Goal: Task Accomplishment & Management: Use online tool/utility

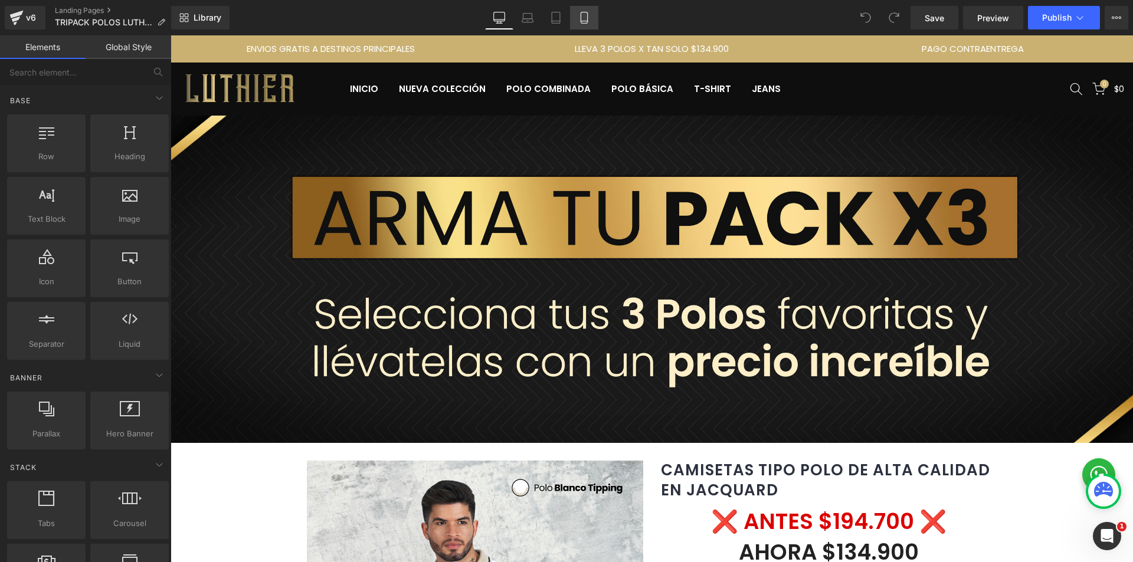
click at [580, 18] on icon at bounding box center [584, 18] width 12 height 12
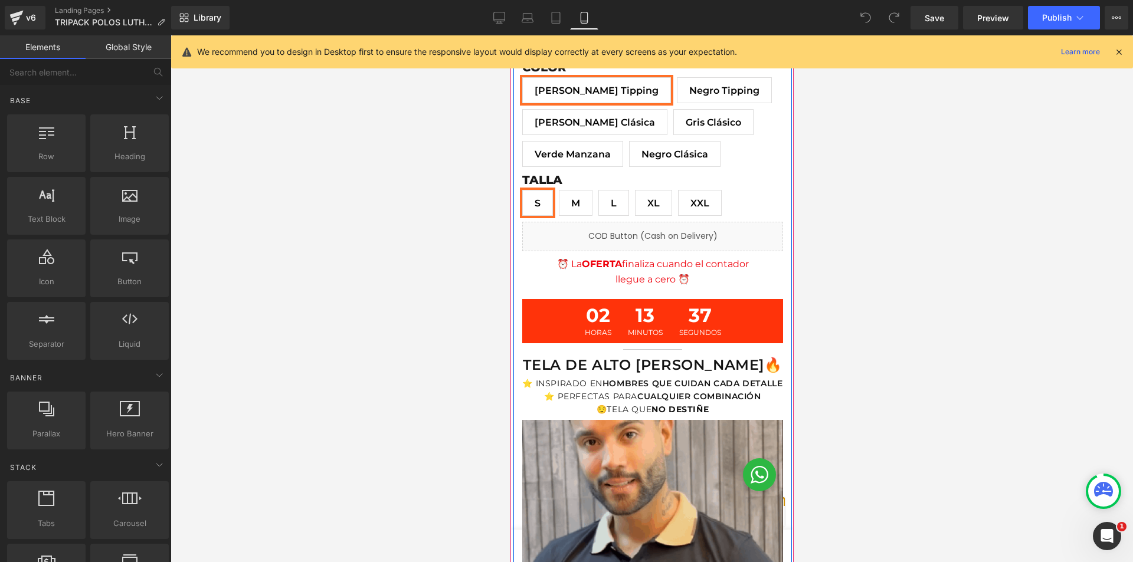
scroll to position [590, 0]
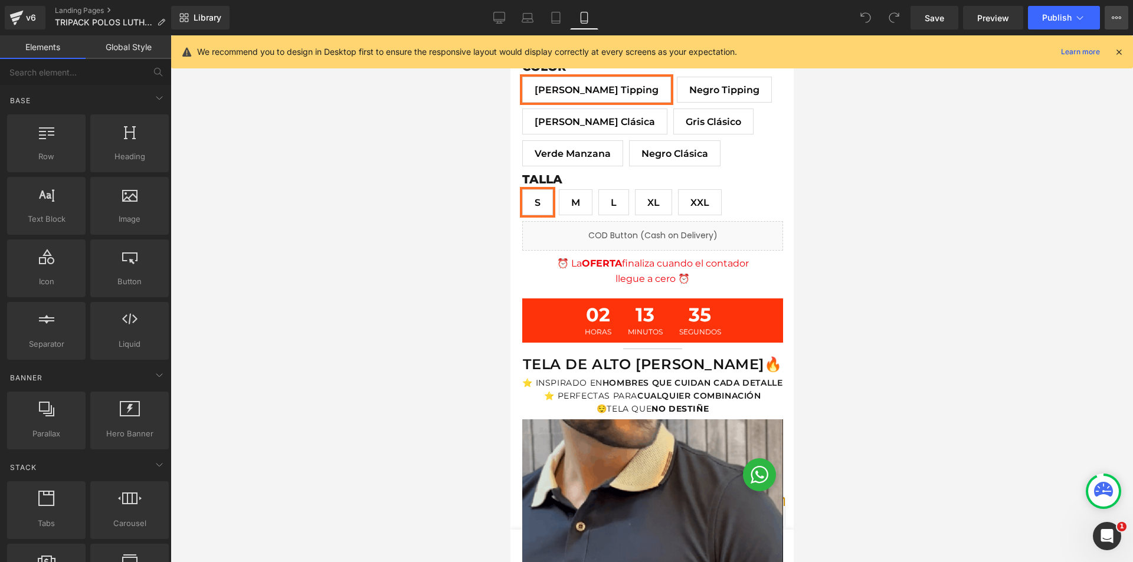
click at [1116, 17] on icon at bounding box center [1117, 18] width 3 height 2
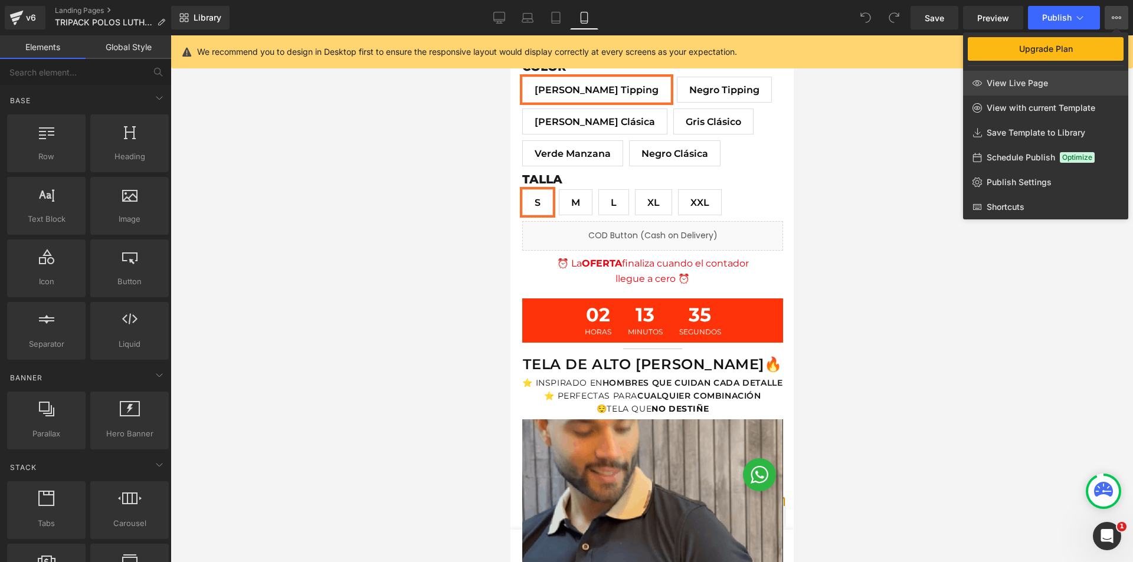
click at [1056, 77] on link "View Live Page" at bounding box center [1045, 83] width 165 height 25
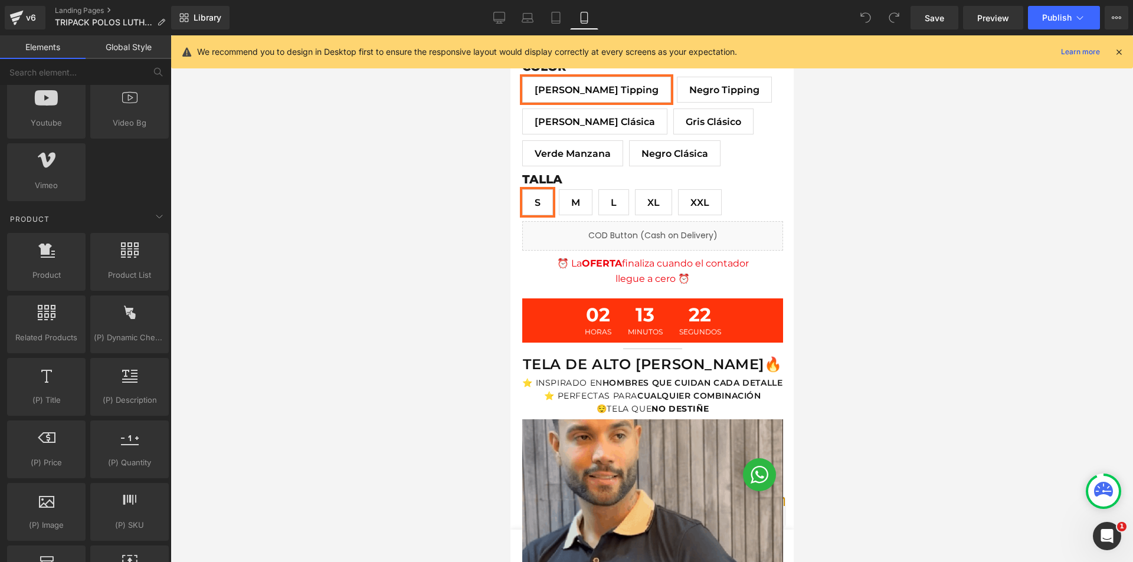
scroll to position [885, 0]
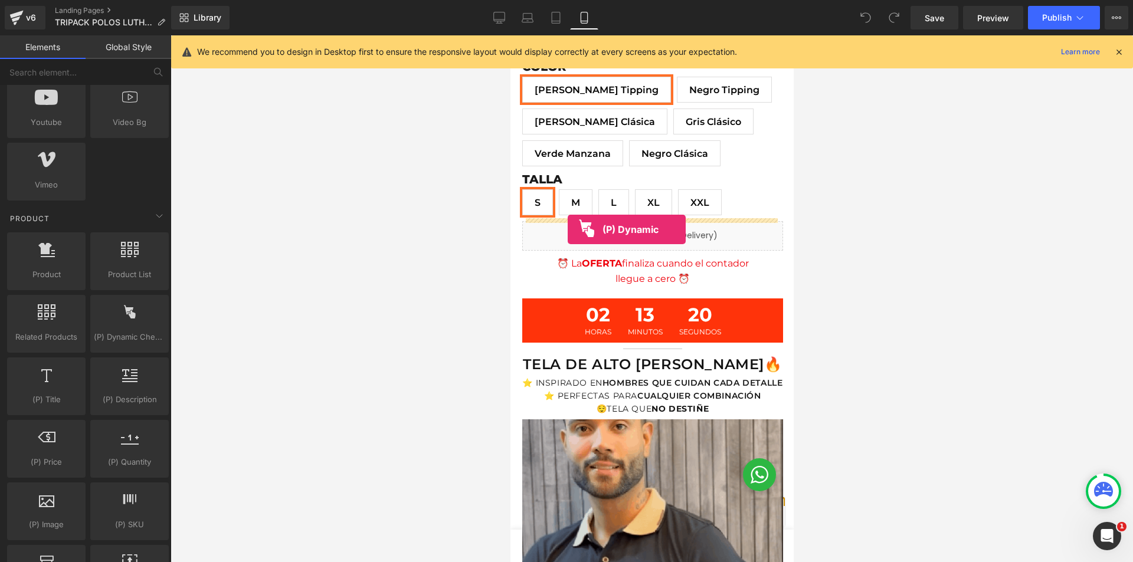
drag, startPoint x: 634, startPoint y: 377, endPoint x: 567, endPoint y: 230, distance: 161.9
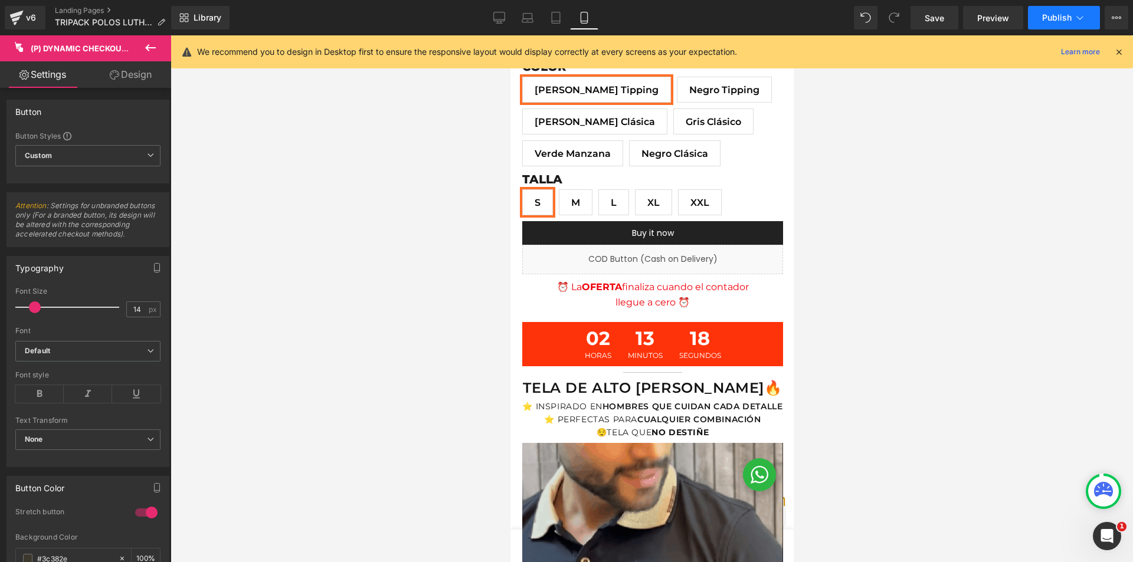
click at [1048, 14] on span "Publish" at bounding box center [1057, 17] width 30 height 9
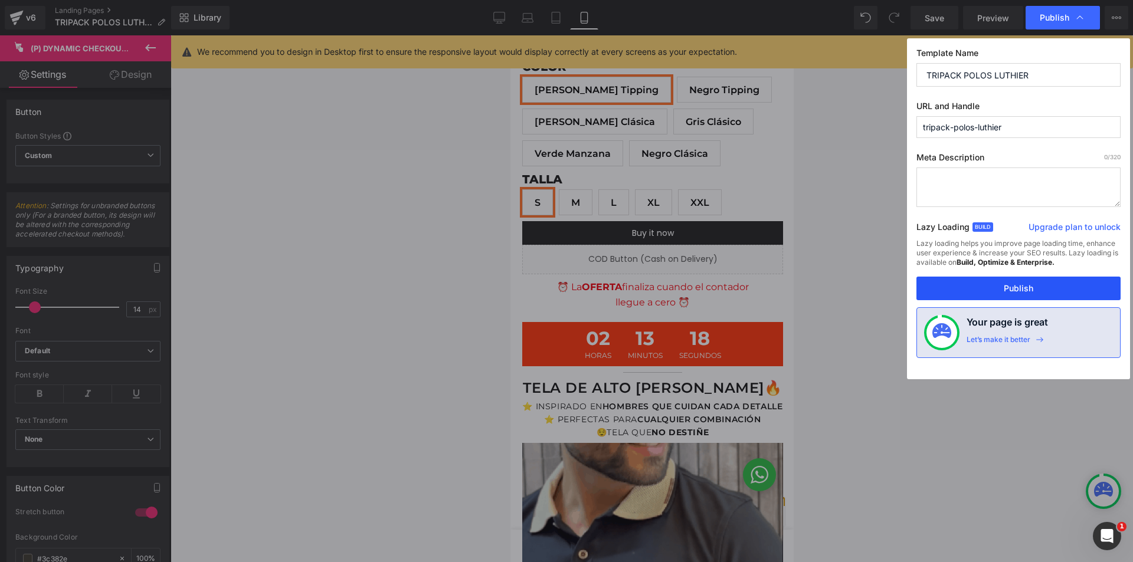
click at [1013, 282] on button "Publish" at bounding box center [1019, 289] width 204 height 24
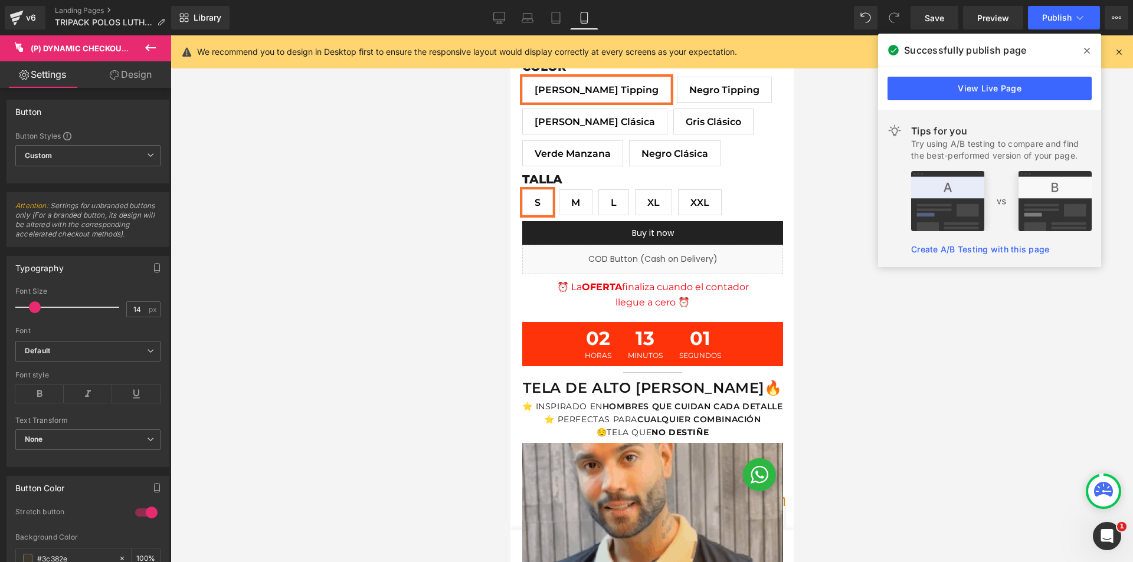
click at [1085, 53] on icon at bounding box center [1087, 51] width 6 height 6
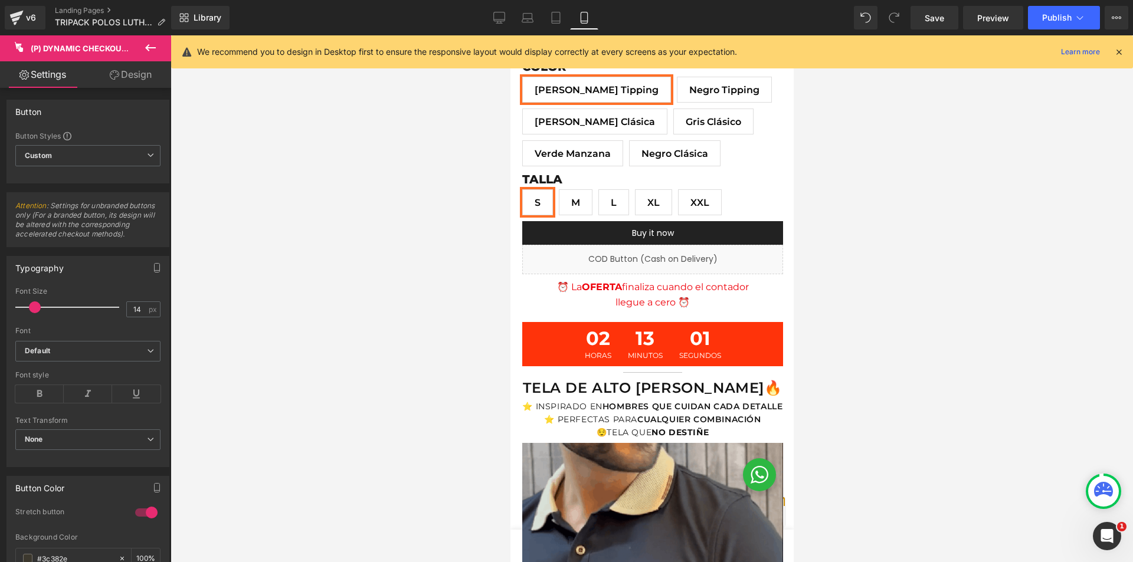
click at [148, 48] on icon at bounding box center [150, 47] width 11 height 7
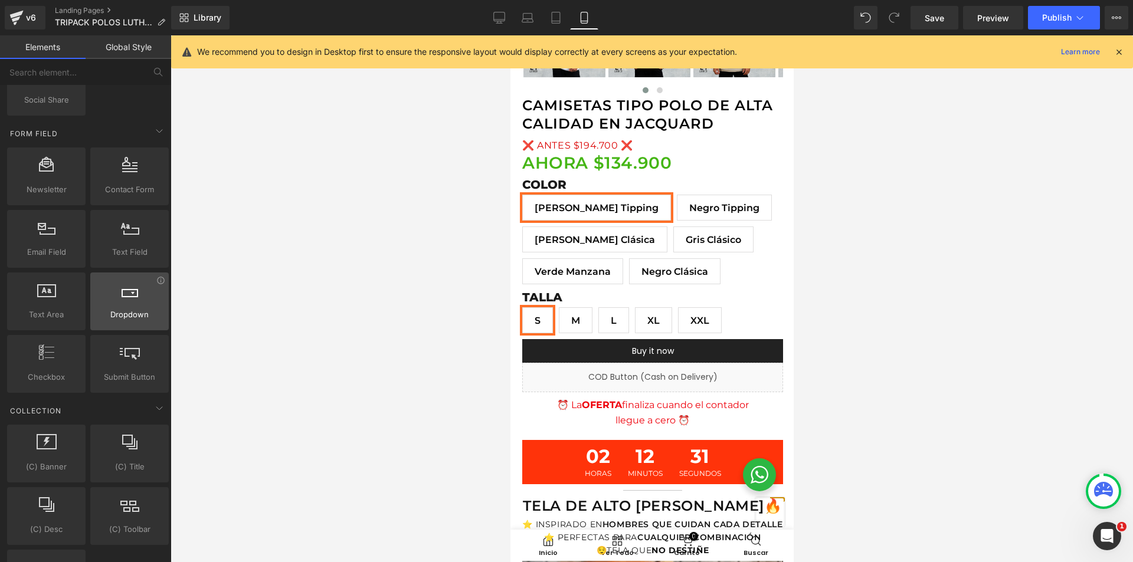
scroll to position [1654, 0]
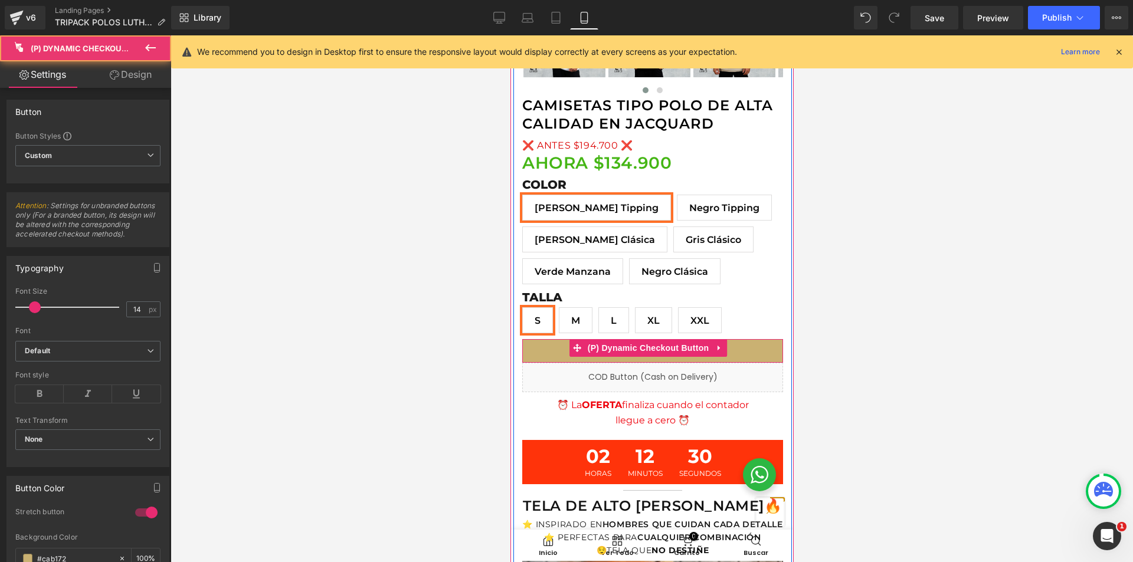
click at [738, 349] on button "Buy it now" at bounding box center [652, 351] width 261 height 24
click at [715, 344] on icon at bounding box center [719, 348] width 8 height 9
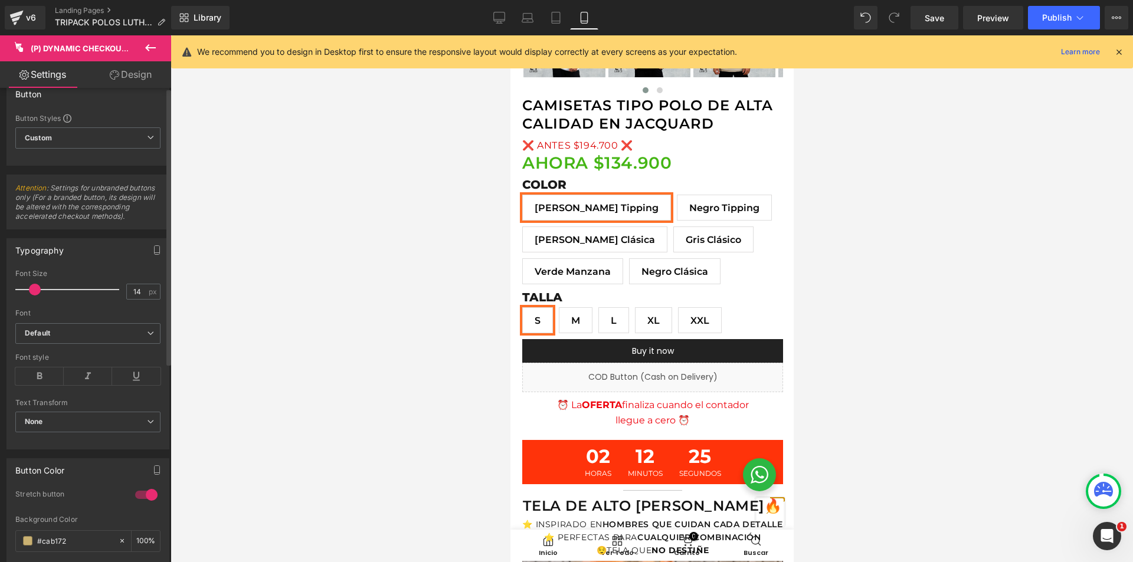
scroll to position [0, 0]
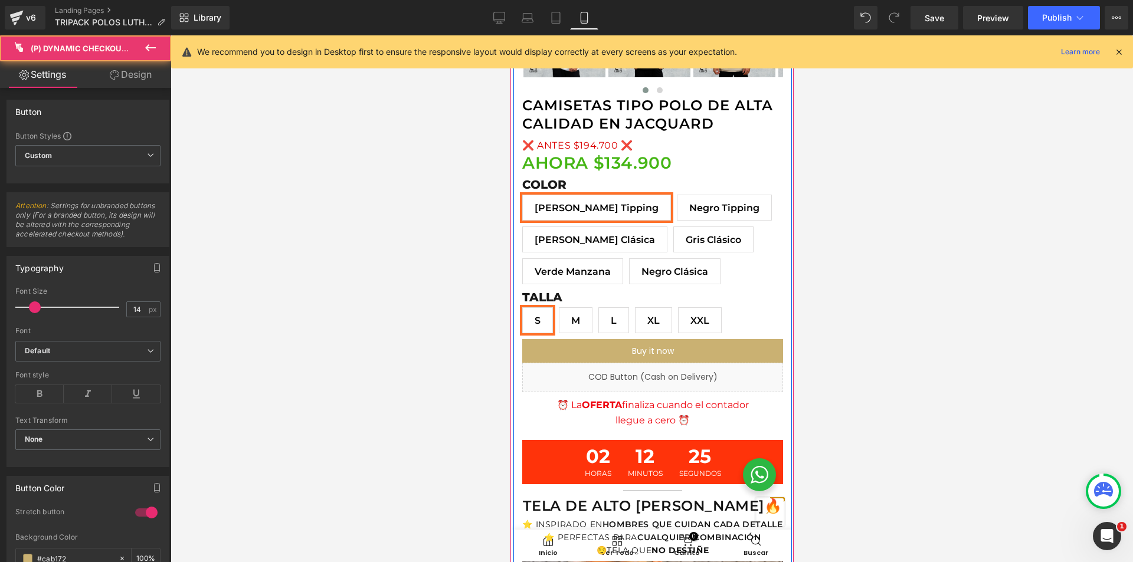
click at [768, 350] on button "Buy it now" at bounding box center [652, 351] width 261 height 24
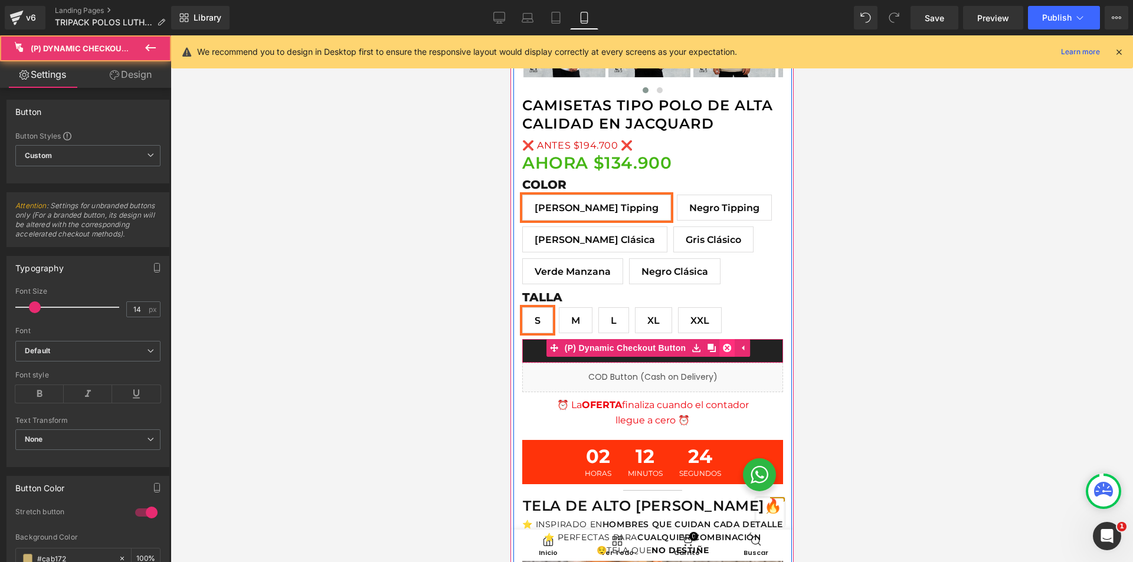
click at [727, 346] on icon at bounding box center [726, 348] width 8 height 8
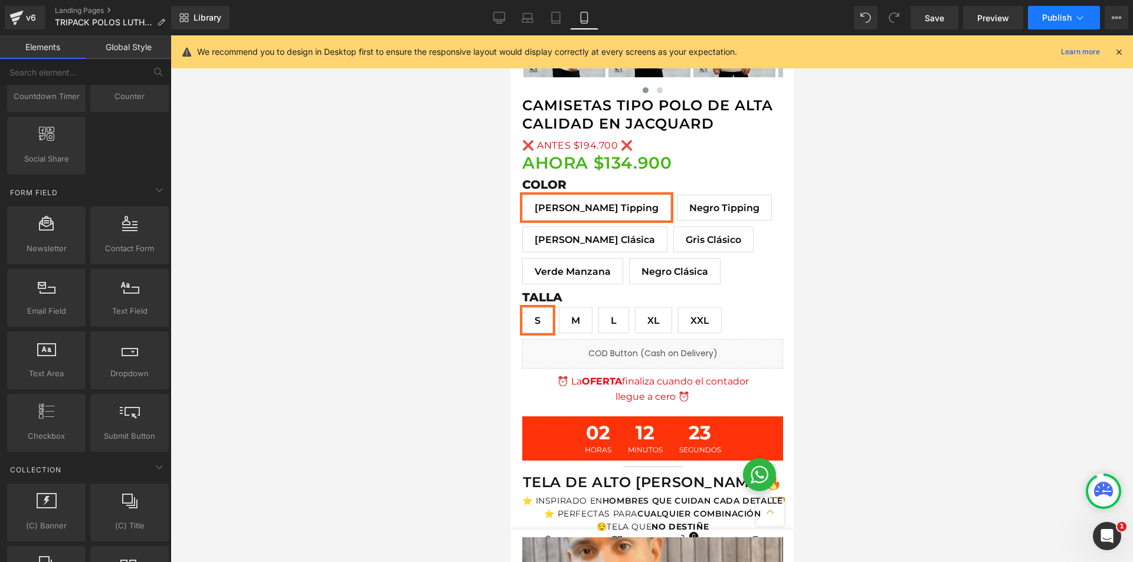
click at [1057, 23] on button "Publish" at bounding box center [1064, 18] width 72 height 24
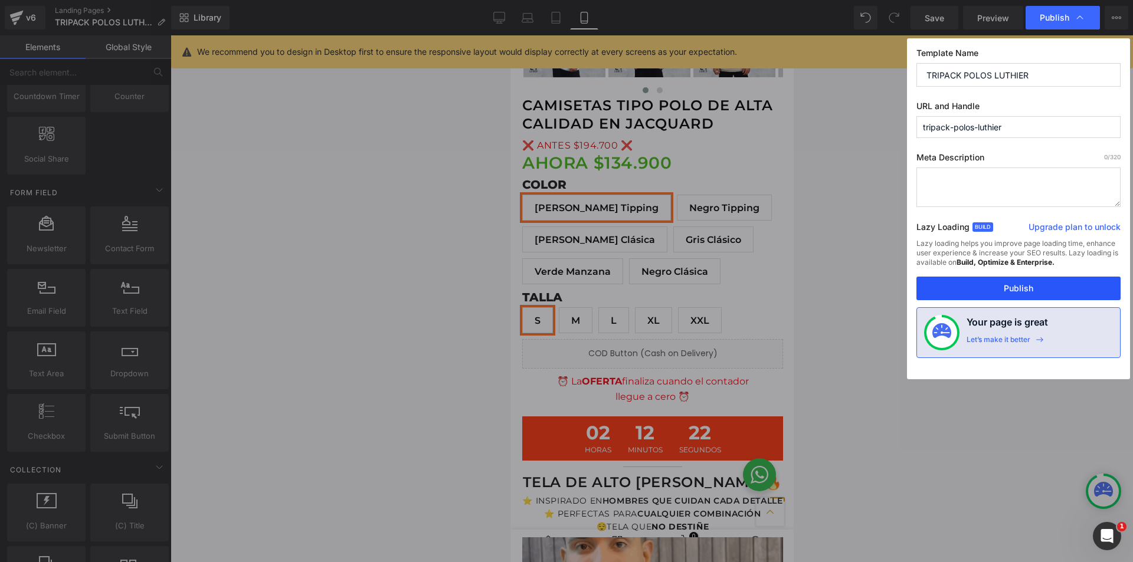
click at [1020, 288] on button "Publish" at bounding box center [1019, 289] width 204 height 24
